Goal: Transaction & Acquisition: Obtain resource

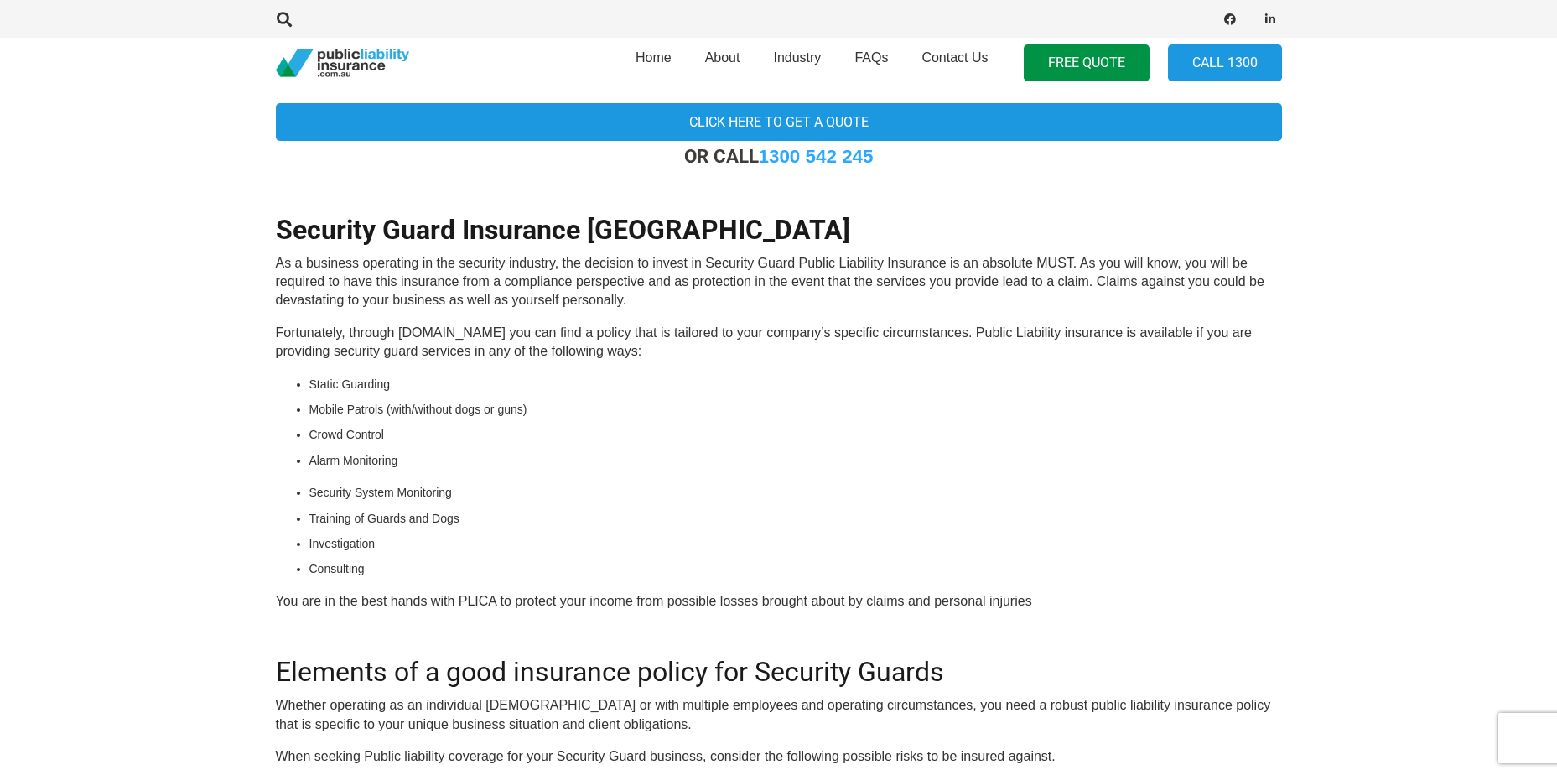
scroll to position [168, 0]
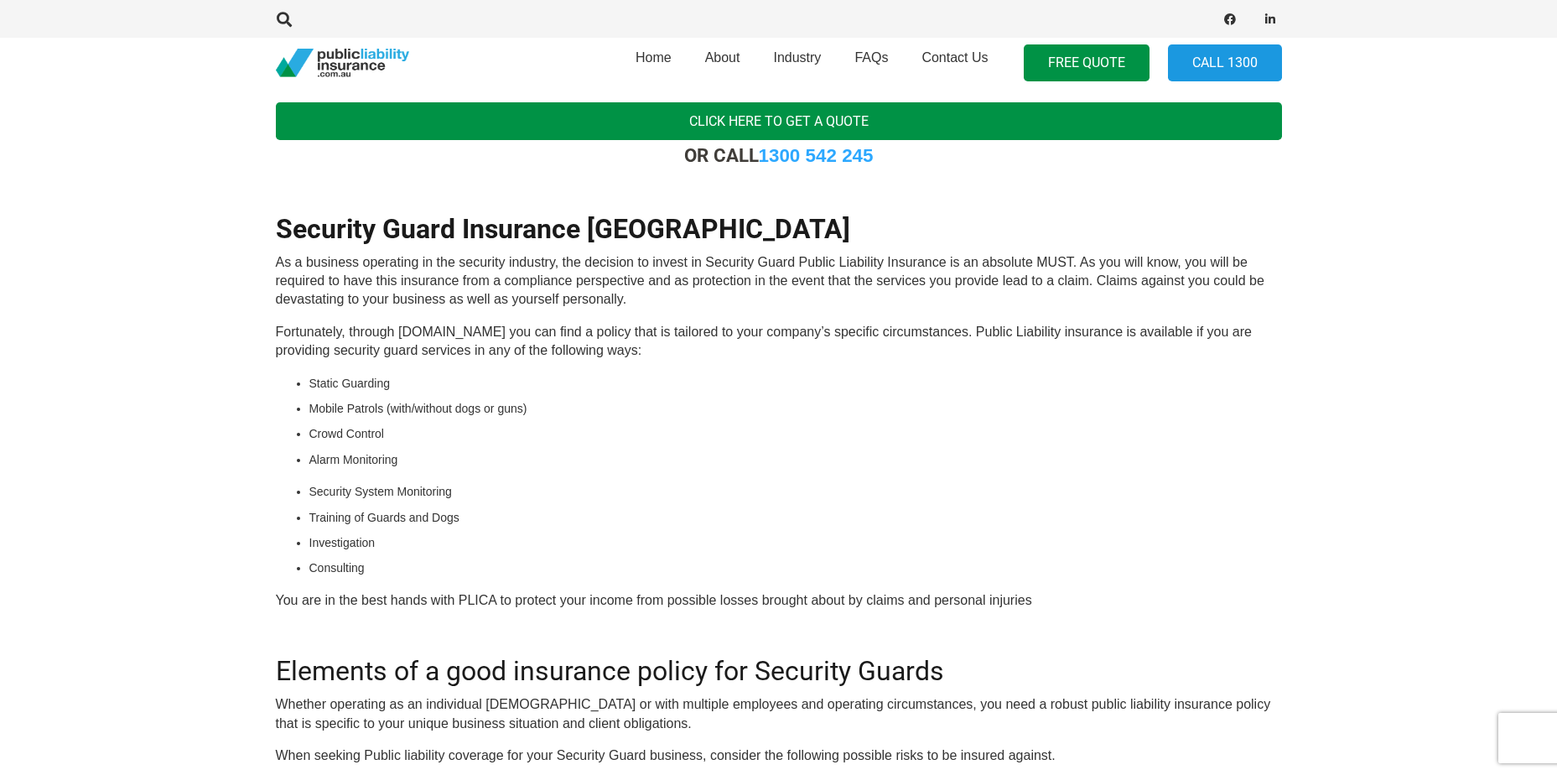
click at [780, 129] on link "Click here to get a quote" at bounding box center [779, 121] width 1006 height 38
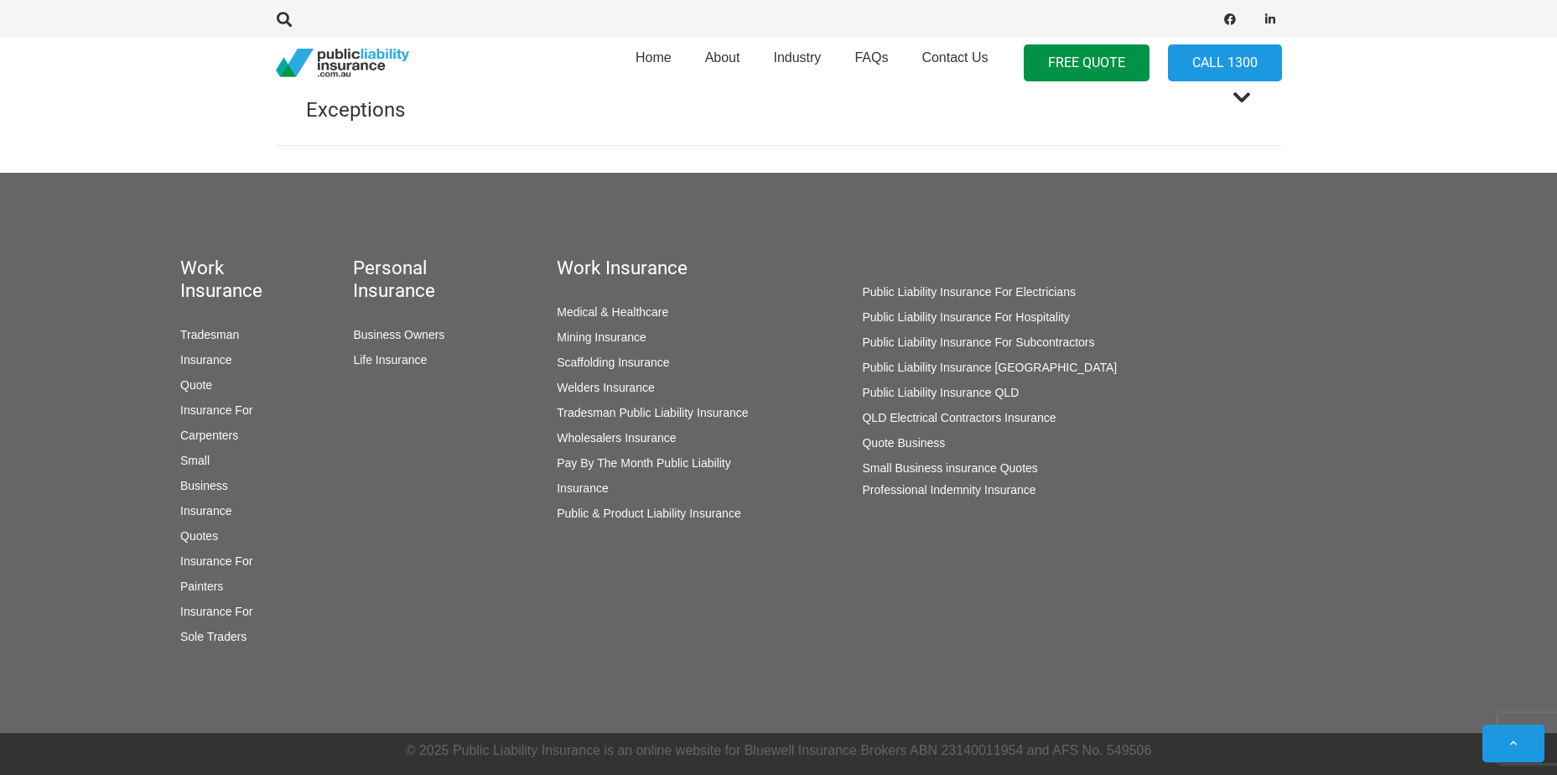
scroll to position [1500, 0]
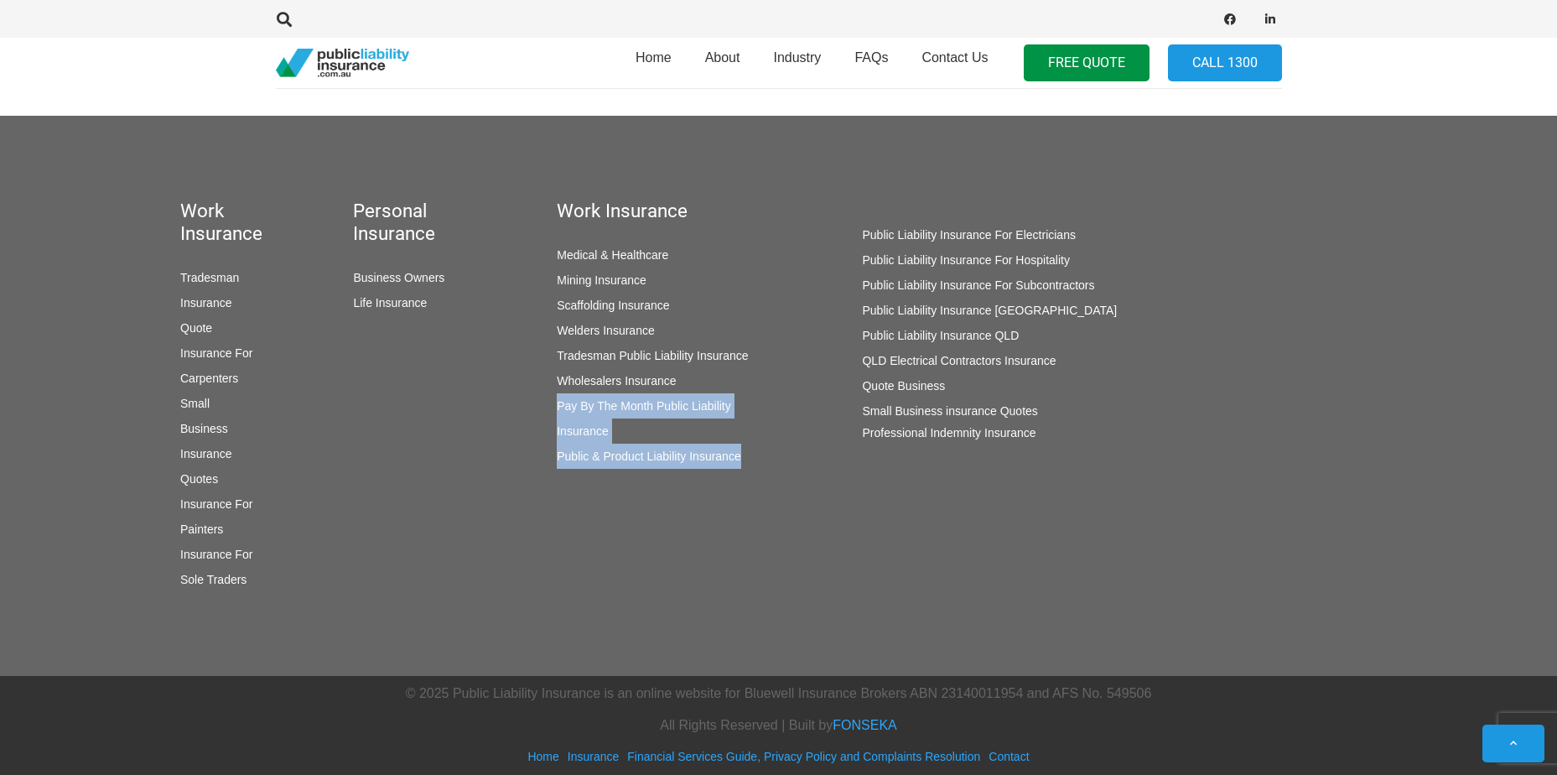
drag, startPoint x: 761, startPoint y: 454, endPoint x: 543, endPoint y: 417, distance: 221.1
click at [543, 417] on div "Work Insurance Medical & Healthcare Mining Insurance Scaffolding Insurance Weld…" at bounding box center [625, 396] width 305 height 392
click at [715, 60] on span "About" at bounding box center [722, 57] width 35 height 14
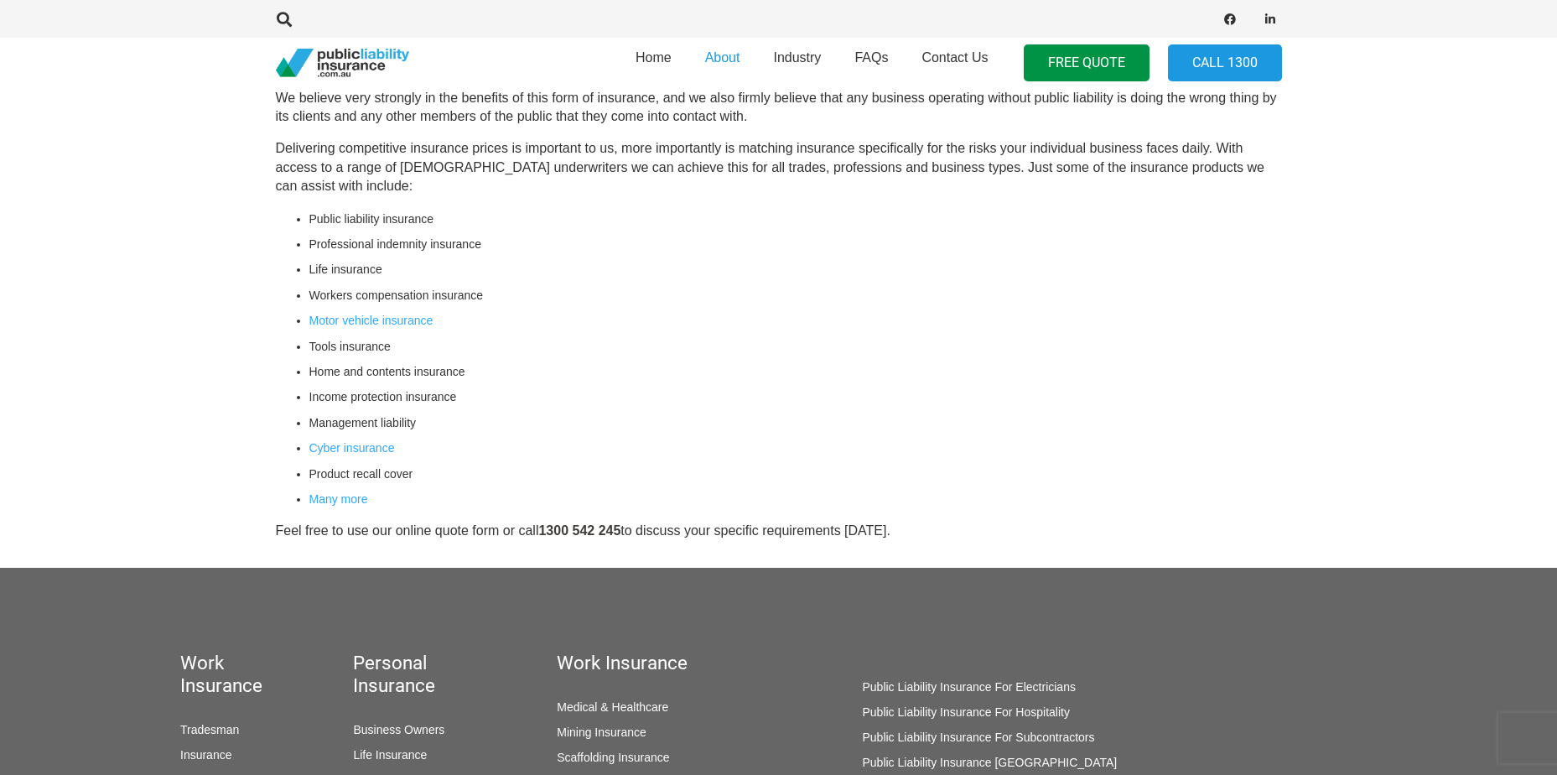
scroll to position [719, 0]
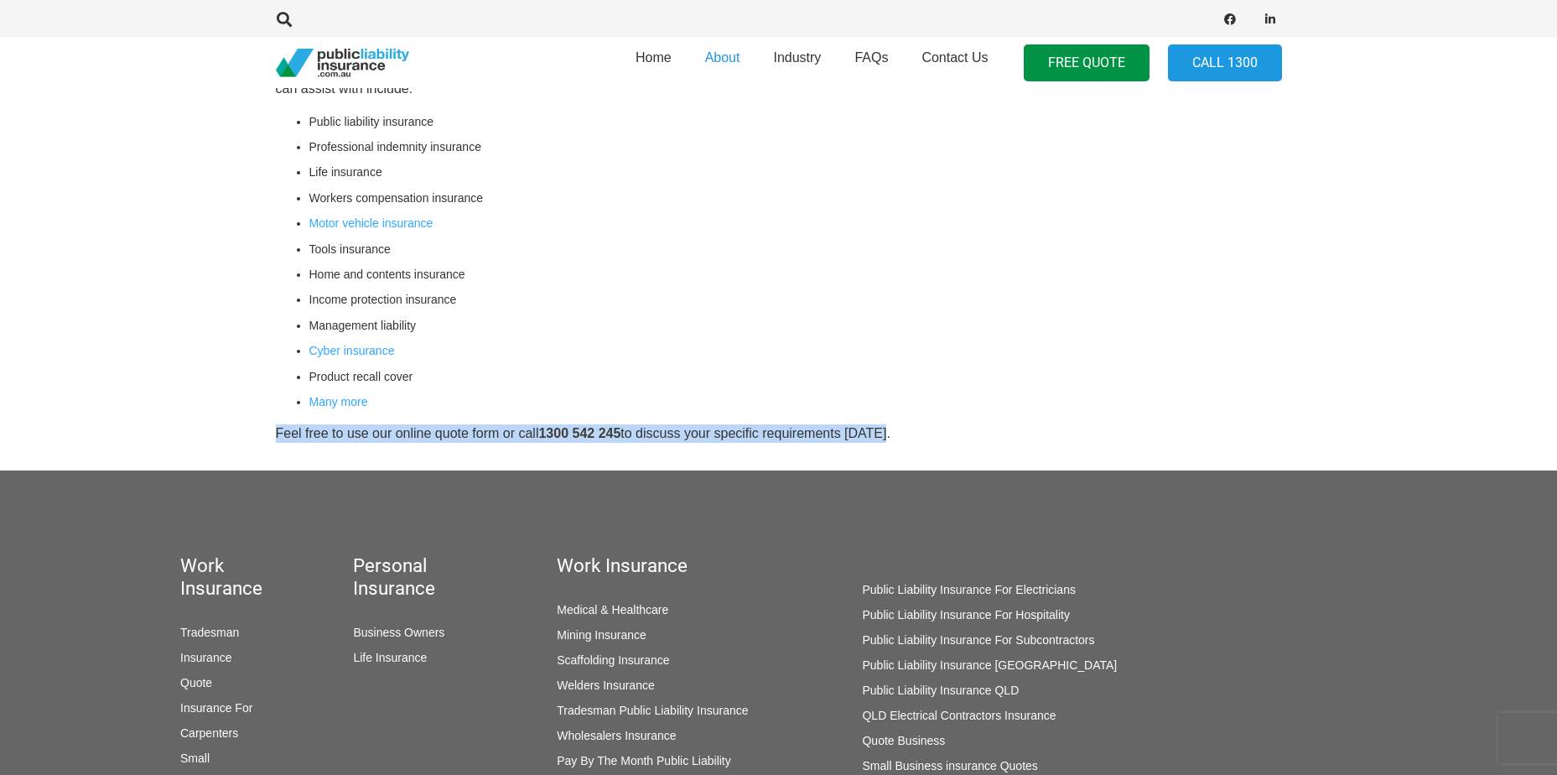
drag, startPoint x: 892, startPoint y: 418, endPoint x: 225, endPoint y: 415, distance: 667.5
click at [225, 415] on section "Here at Public Liability Insurance we are all about making this important form …" at bounding box center [778, 175] width 1557 height 589
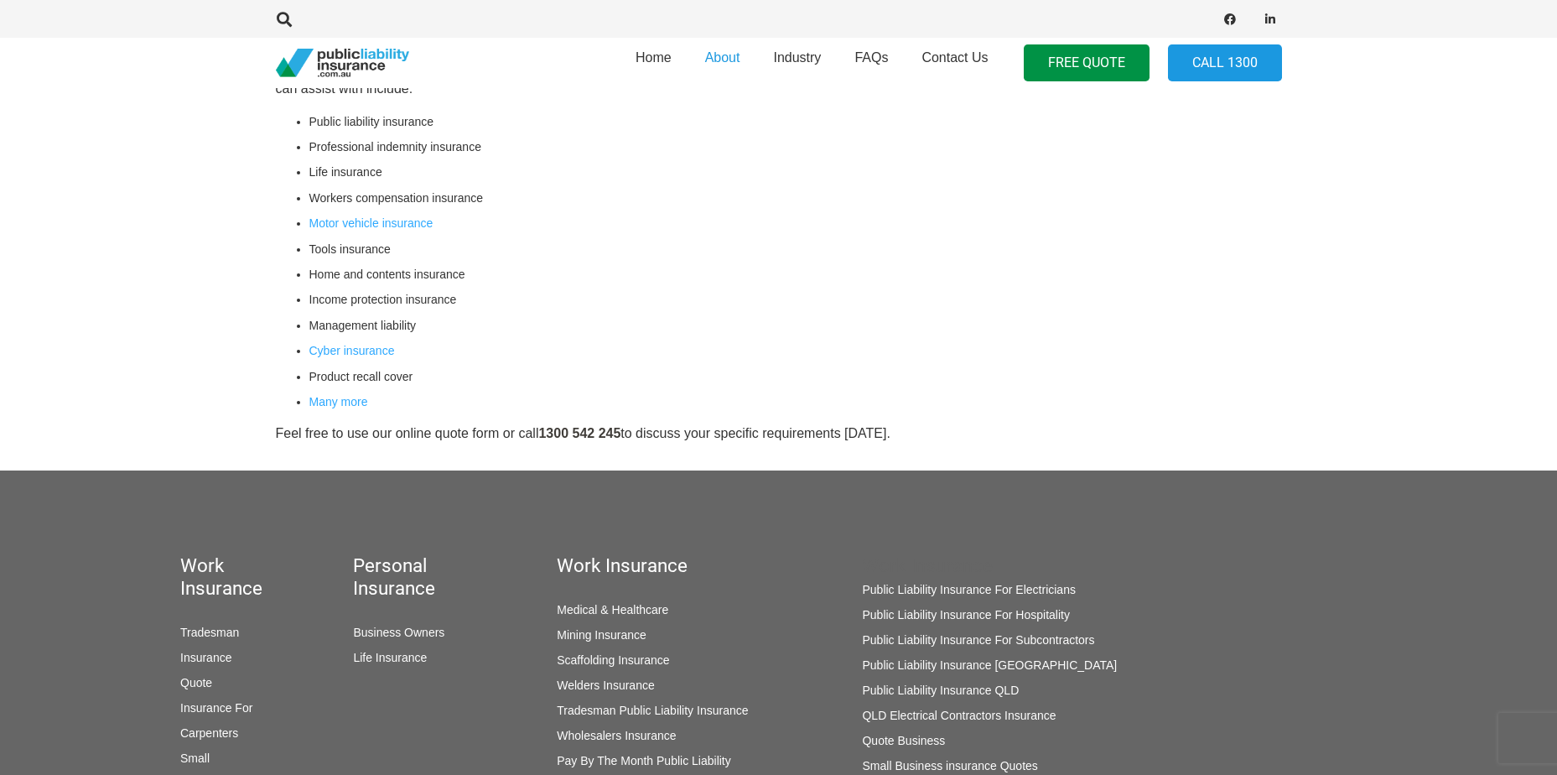
drag, startPoint x: 225, startPoint y: 415, endPoint x: 200, endPoint y: 372, distance: 49.6
click at [200, 372] on section "Here at Public Liability Insurance we are all about making this important form …" at bounding box center [778, 175] width 1557 height 589
click at [164, 359] on section "Here at Public Liability Insurance we are all about making this important form …" at bounding box center [778, 175] width 1557 height 589
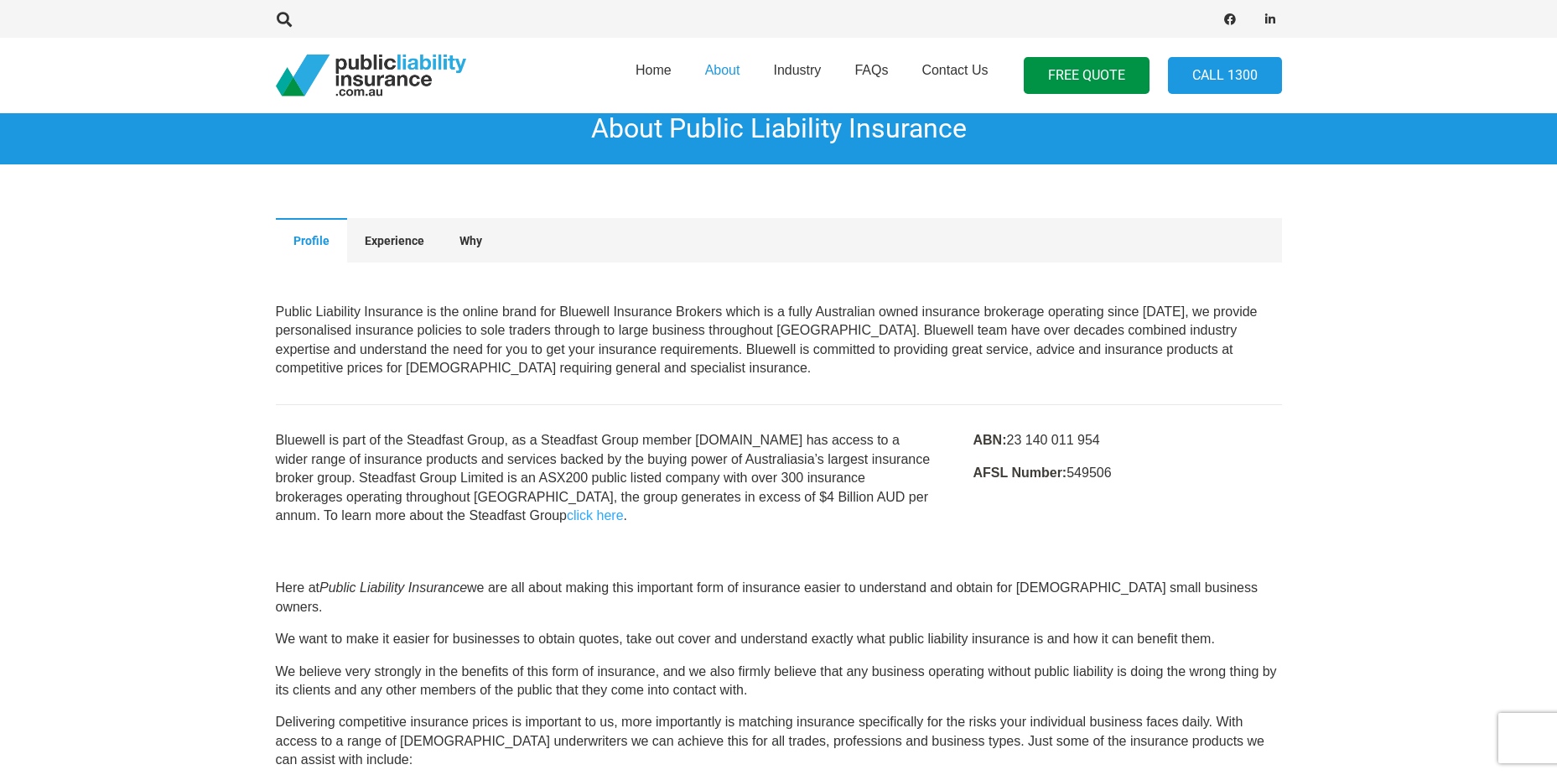
scroll to position [0, 0]
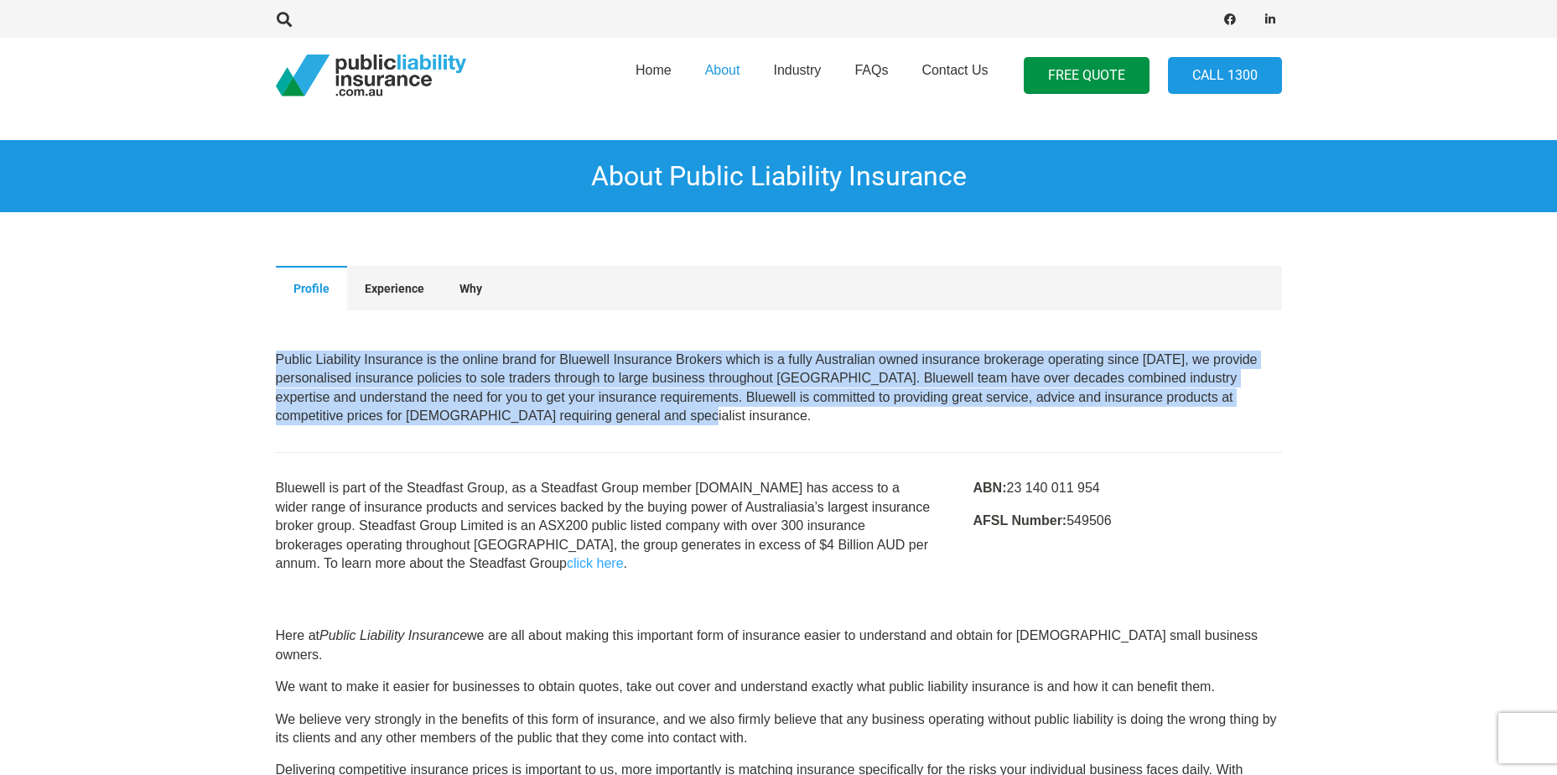
drag, startPoint x: 616, startPoint y: 419, endPoint x: 244, endPoint y: 366, distance: 375.4
click at [244, 366] on section "Profile Experience Why Profile Public Liability Insurance is the online brand f…" at bounding box center [778, 419] width 1557 height 361
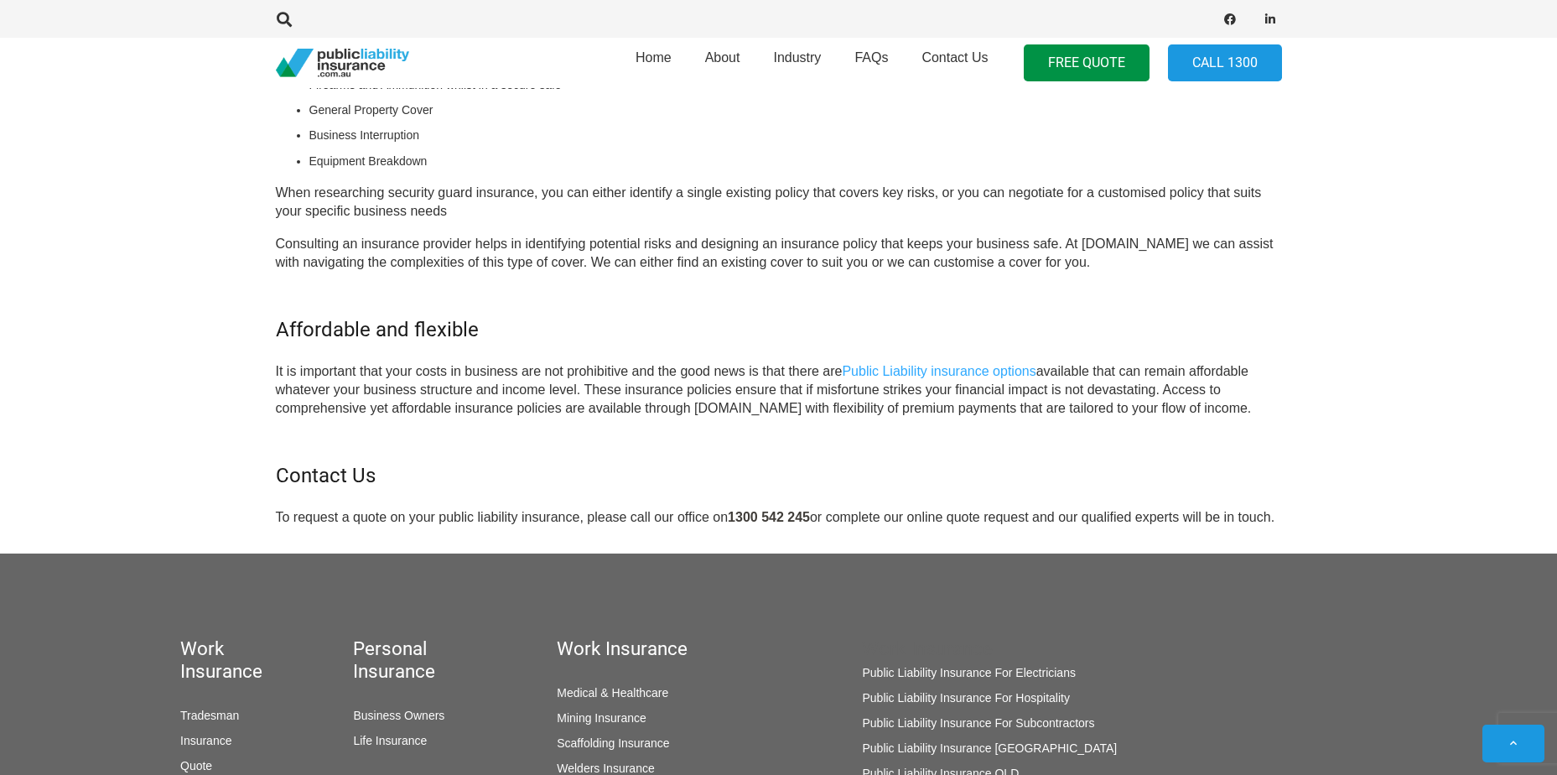
scroll to position [1090, 0]
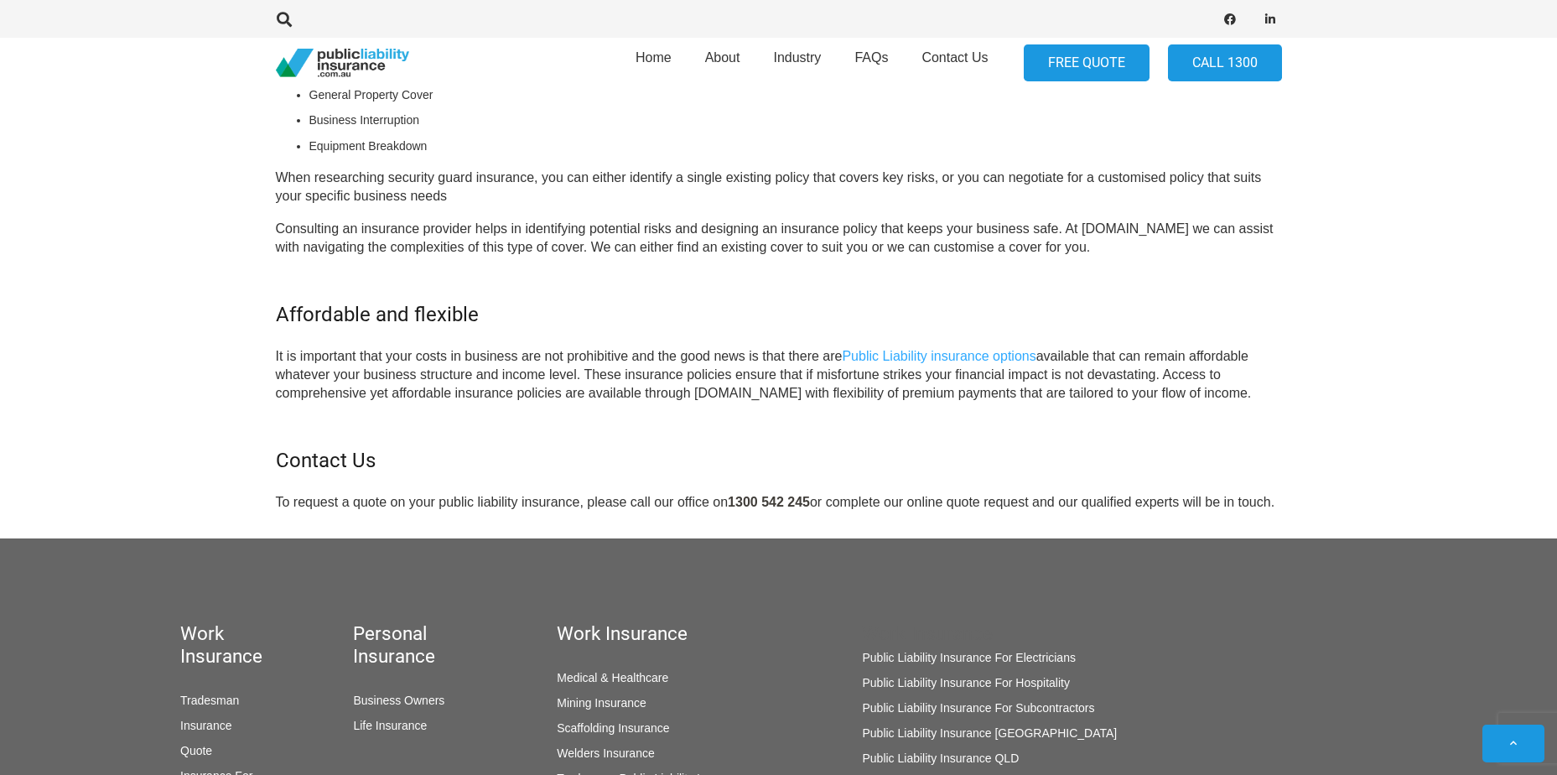
click at [1053, 73] on link "FREE QUOTE" at bounding box center [1087, 63] width 126 height 38
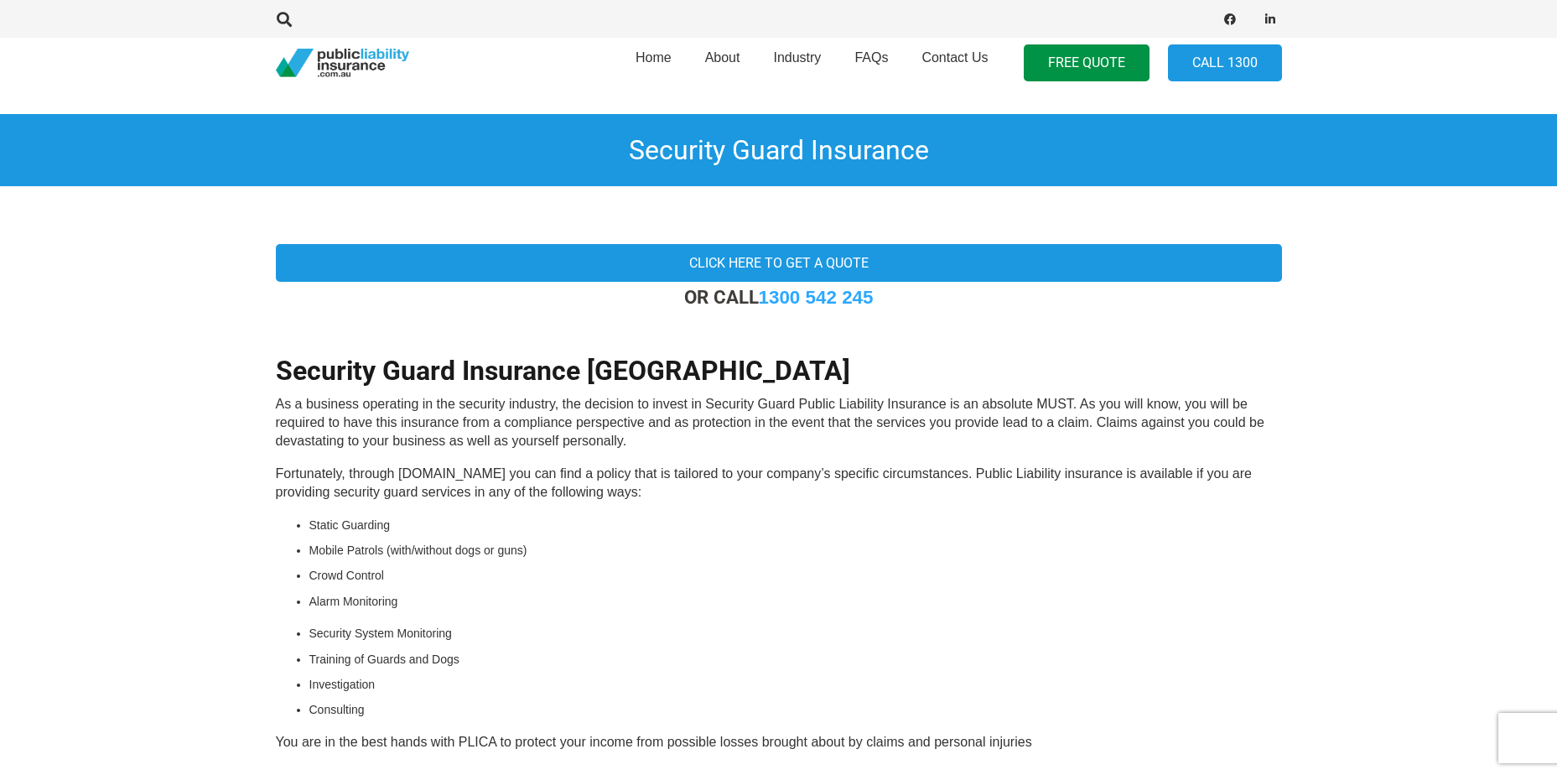
scroll to position [0, 0]
